Goal: Information Seeking & Learning: Learn about a topic

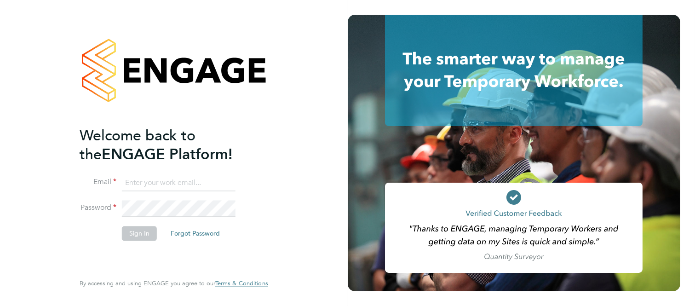
type input "martin@stallionrecruitment.com"
click at [141, 235] on button "Sign In" at bounding box center [139, 233] width 35 height 15
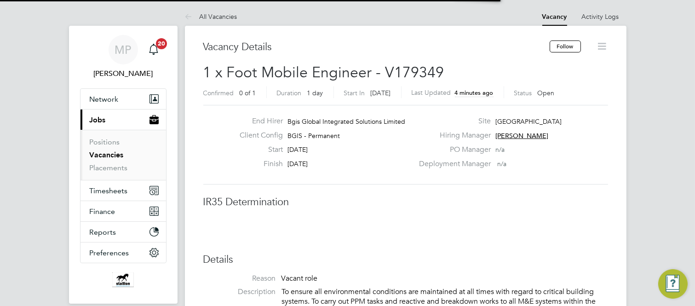
scroll to position [27, 64]
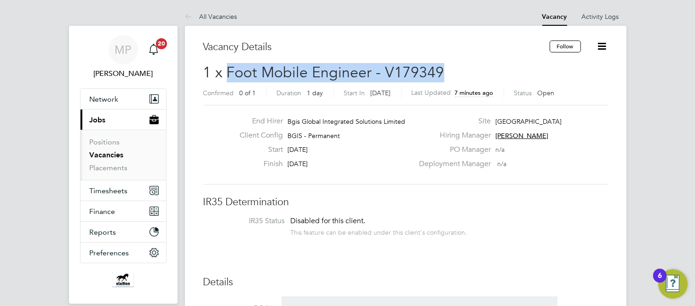
drag, startPoint x: 227, startPoint y: 70, endPoint x: 442, endPoint y: 71, distance: 214.9
click at [442, 71] on h2 "1 x Foot Mobile Engineer - V179349 Confirmed 0 of 1 Duration 1 day Start In [DA…" at bounding box center [405, 82] width 405 height 39
copy span "Foot Mobile Engineer - V179349"
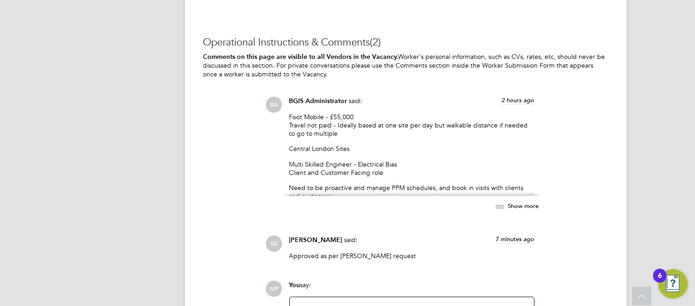
scroll to position [1483, 0]
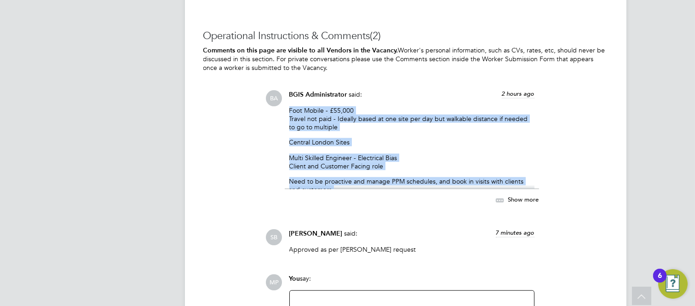
drag, startPoint x: 288, startPoint y: 113, endPoint x: 461, endPoint y: 203, distance: 195.1
click at [461, 203] on div "BGIS Administrator said: 2 hours ago Foot Mobile - £55,000 Travel not paid - Id…" at bounding box center [412, 152] width 254 height 125
click at [502, 200] on icon at bounding box center [501, 201] width 12 height 12
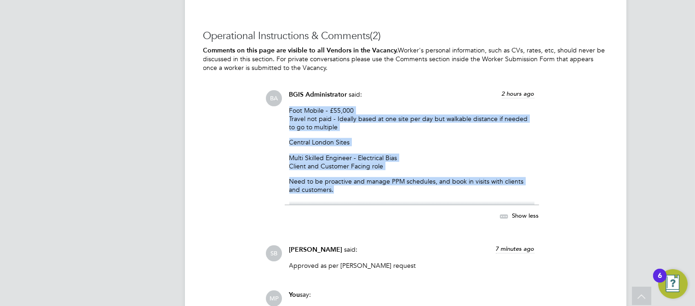
copy div "Foot Mobile - £55,000 Travel not paid - Ideally based at one site per day but w…"
click at [231, 145] on div "Operational Instructions & Comments (2) Comments on this page are visible to al…" at bounding box center [405, 204] width 405 height 351
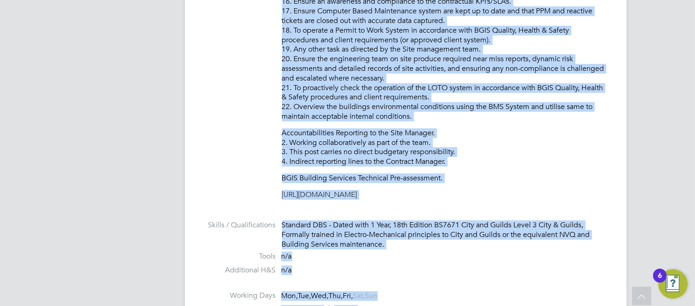
scroll to position [735, 0]
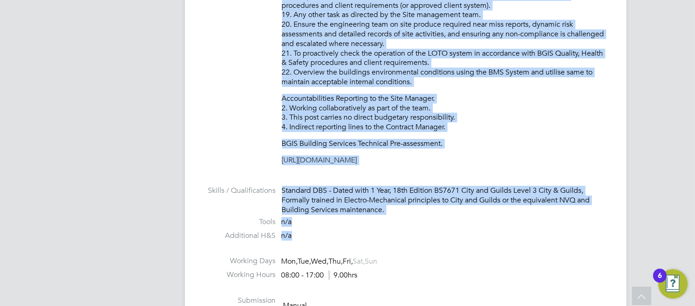
drag, startPoint x: 283, startPoint y: 36, endPoint x: 367, endPoint y: 235, distance: 216.3
copy ul "Lo ipsumd sit ametconsectet adipiscing eli seddoeiusm te inc utlab etdo magnaa …"
